Goal: Find specific page/section: Find specific page/section

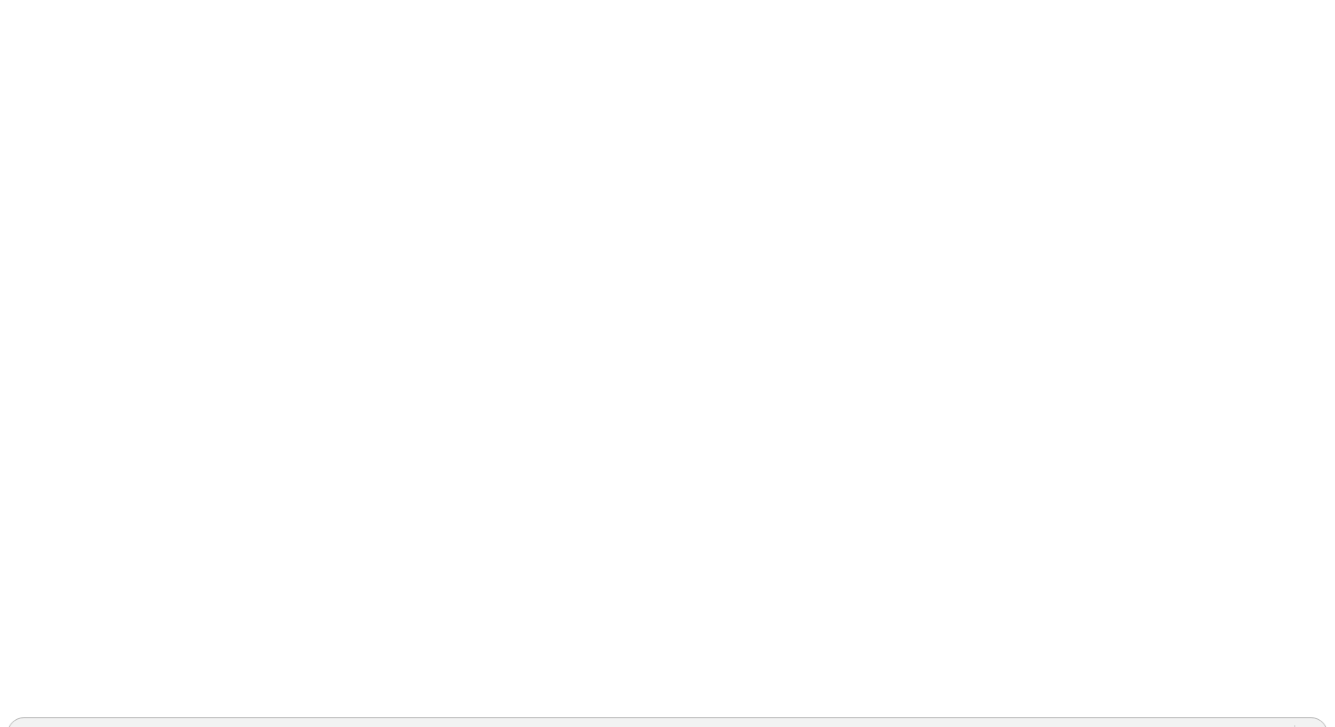
click at [126, 726] on div "GALOPORCINOS" at bounding box center [71, 734] width 109 height 16
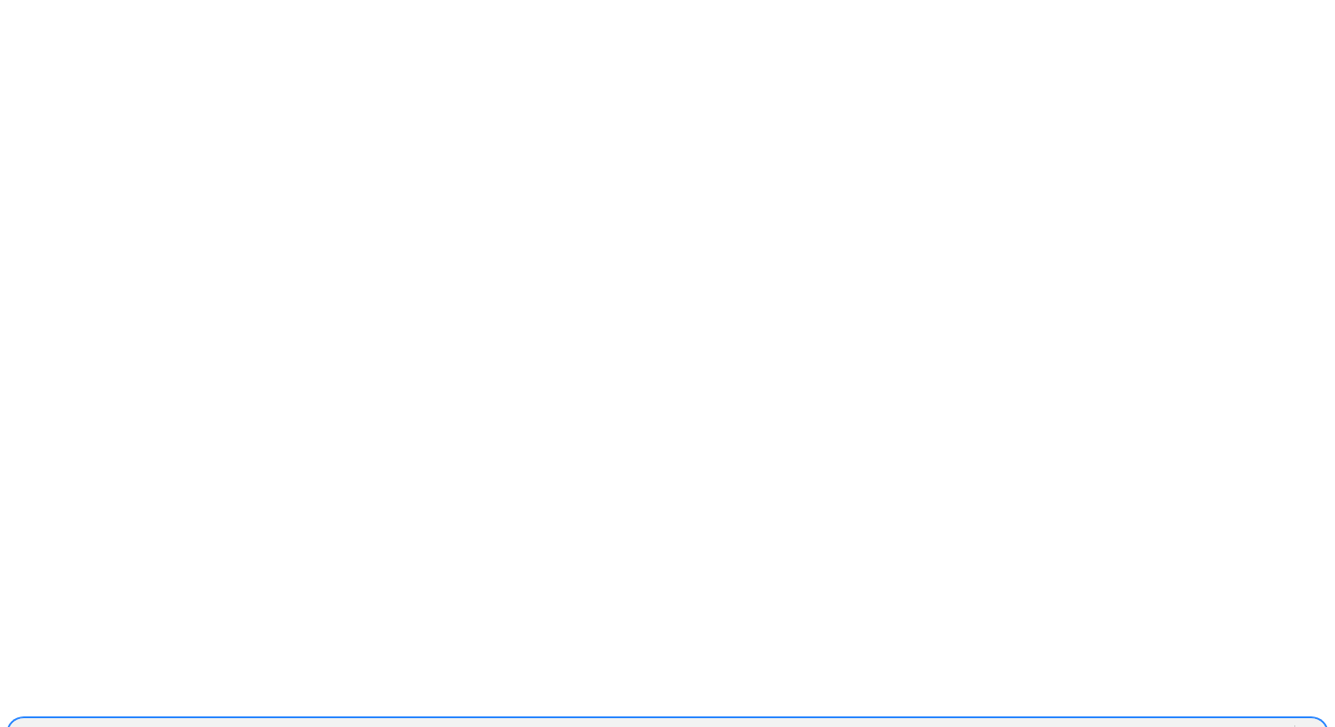
type input "aurora"
